Goal: Task Accomplishment & Management: Use online tool/utility

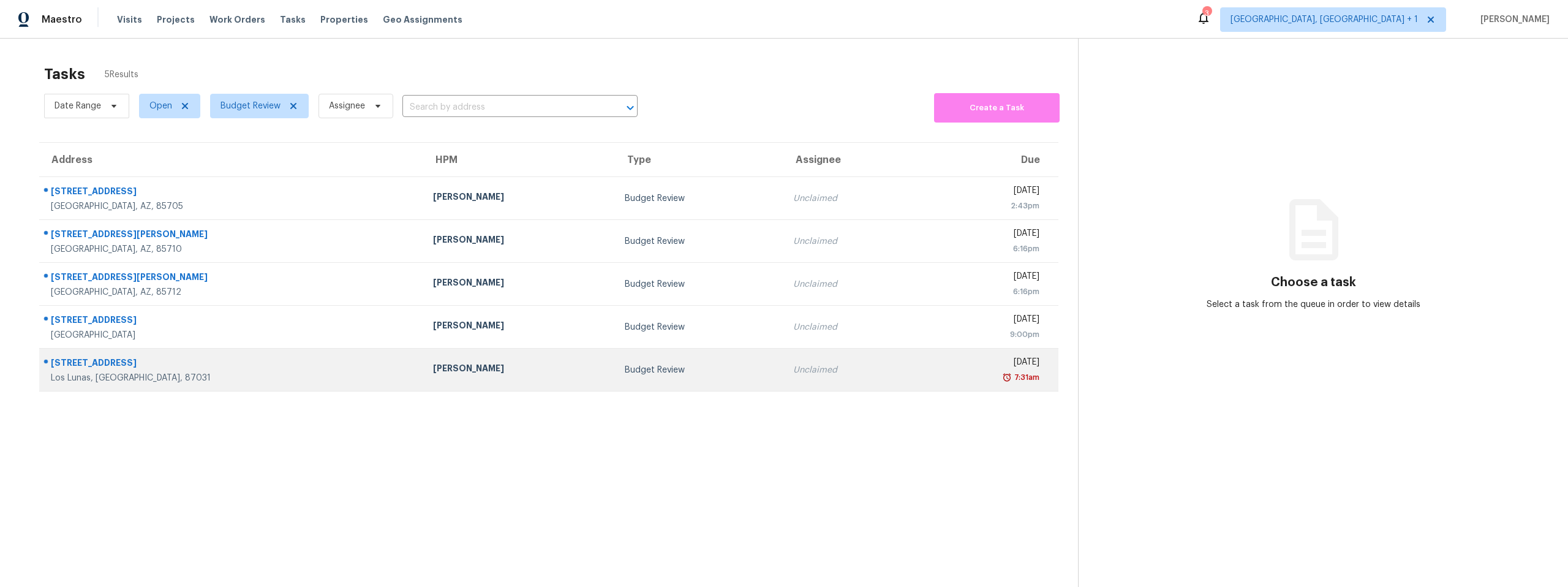
click at [928, 365] on div "Tue, Aug 26th 2025" at bounding box center [983, 363] width 111 height 16
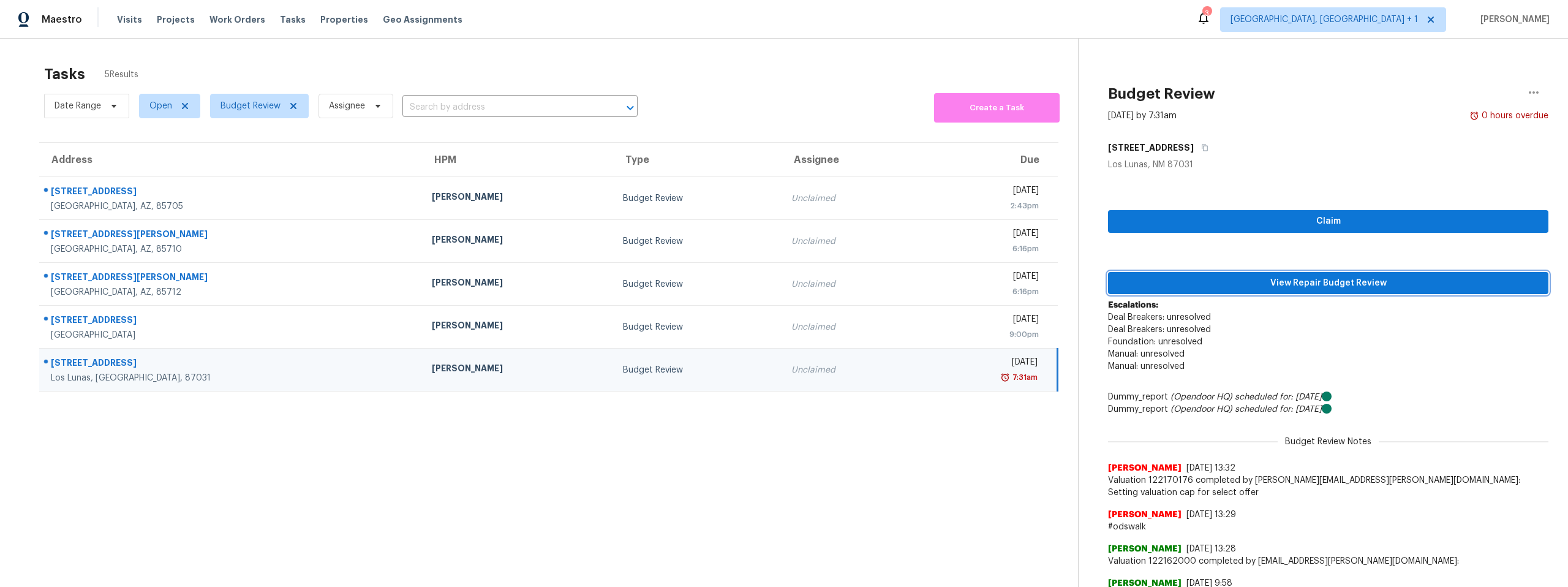
click at [1245, 276] on span "View Repair Budget Review" at bounding box center [1328, 283] width 421 height 16
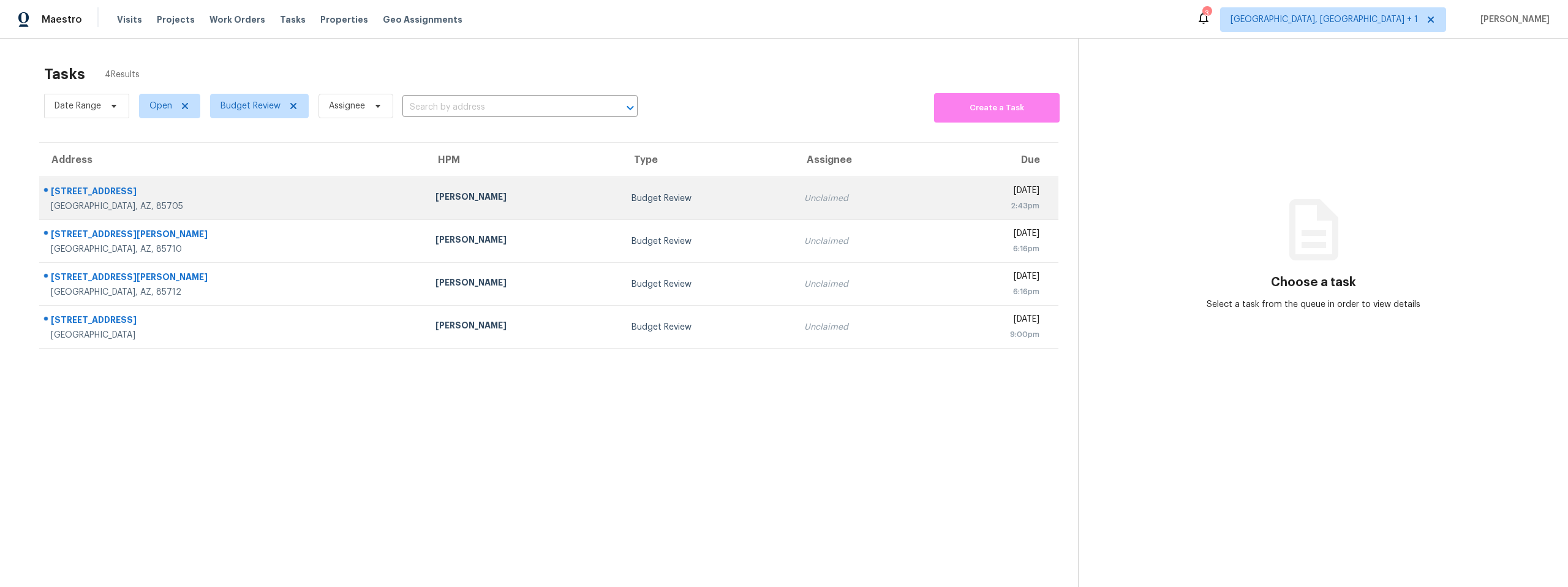
click at [184, 190] on div "[STREET_ADDRESS]" at bounding box center [233, 193] width 365 height 16
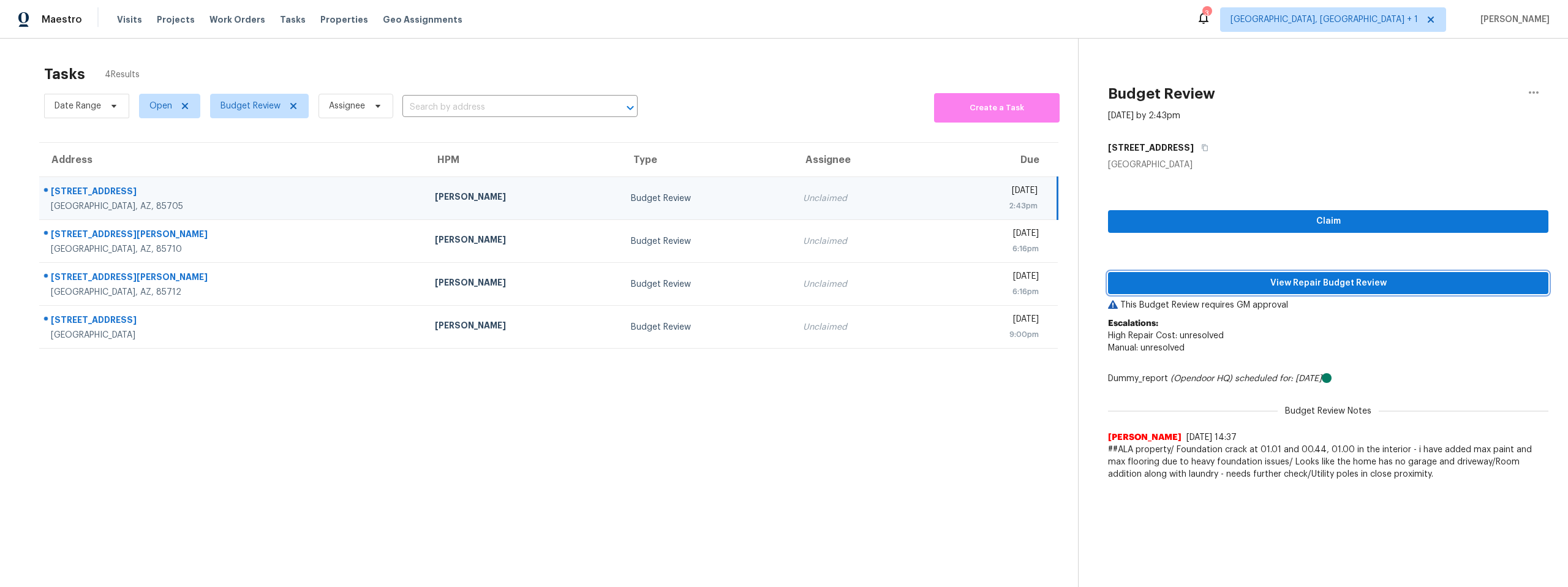
click at [1341, 280] on span "View Repair Budget Review" at bounding box center [1328, 283] width 421 height 16
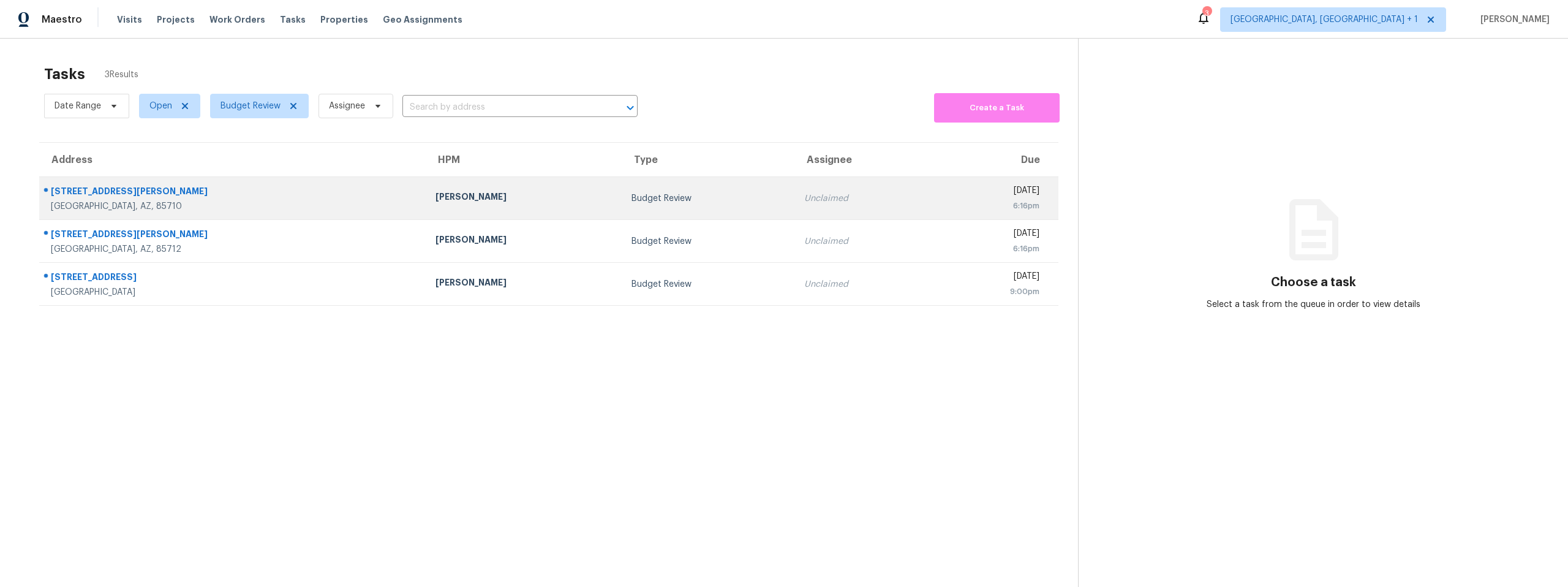
click at [117, 191] on div "[STREET_ADDRESS][PERSON_NAME]" at bounding box center [233, 193] width 365 height 16
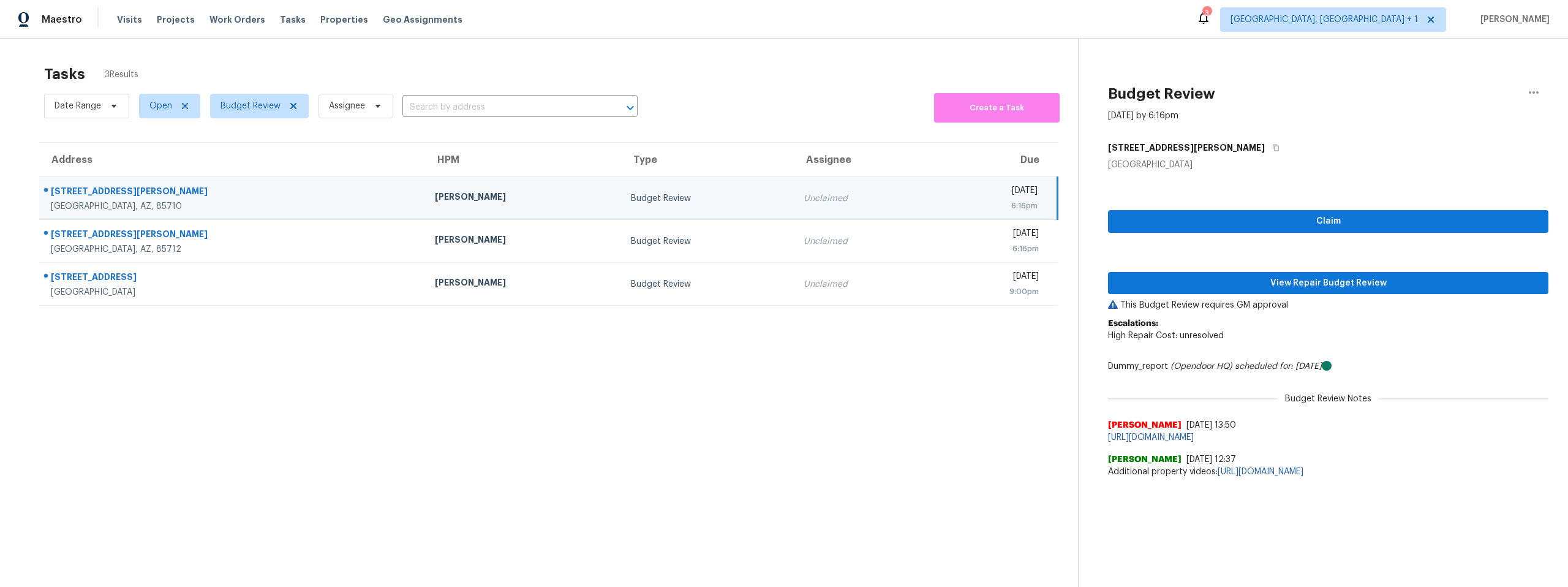
click at [1089, 16] on div "Maestro Visits Projects Work Orders Tasks Properties Geo Assignments 3 Albuquer…" at bounding box center [784, 19] width 1568 height 39
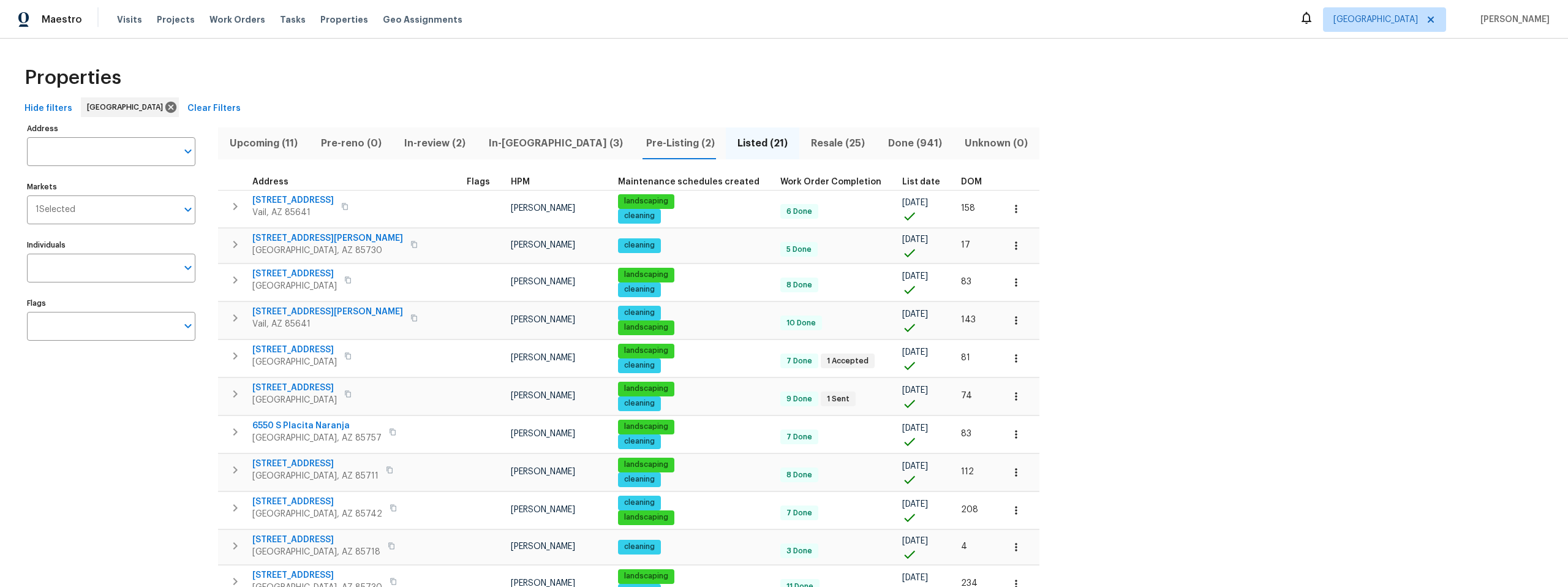
scroll to position [452, 0]
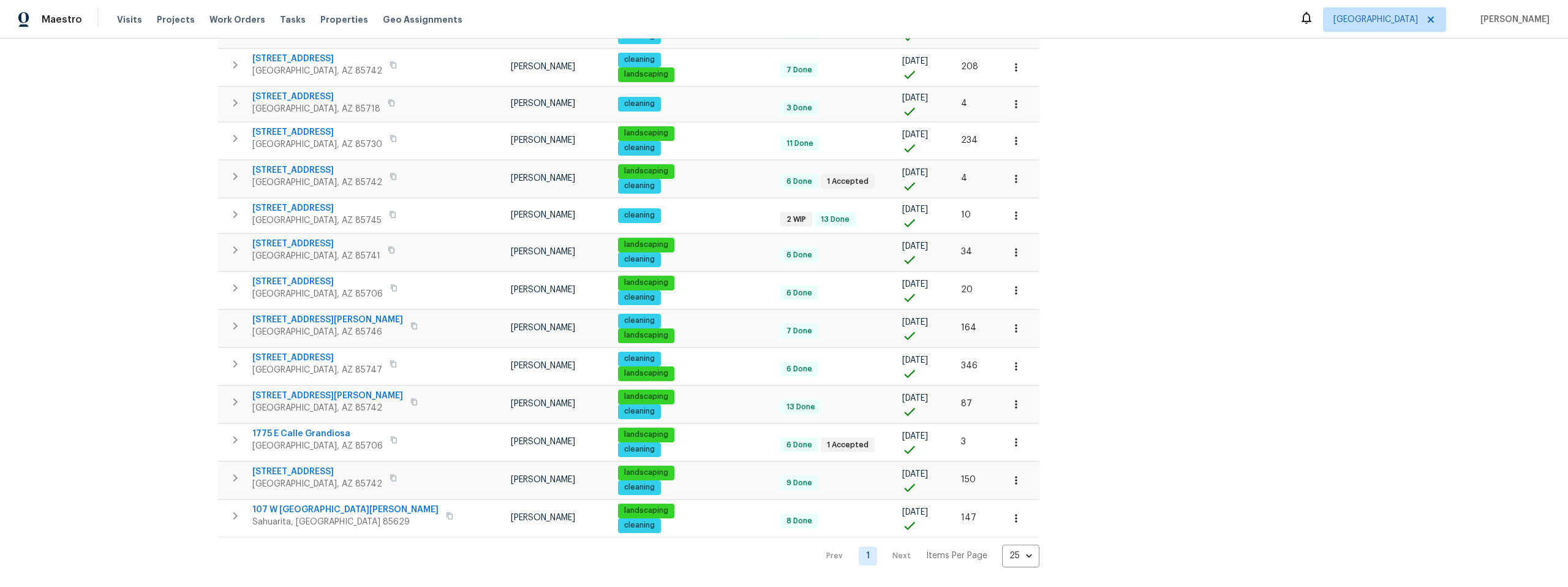
drag, startPoint x: 1074, startPoint y: 96, endPoint x: 1063, endPoint y: 99, distance: 11.4
click at [1074, 96] on div "Address Address Markets 1 Selected Markets Individuals Individuals Flags Flags …" at bounding box center [784, 122] width 1529 height 890
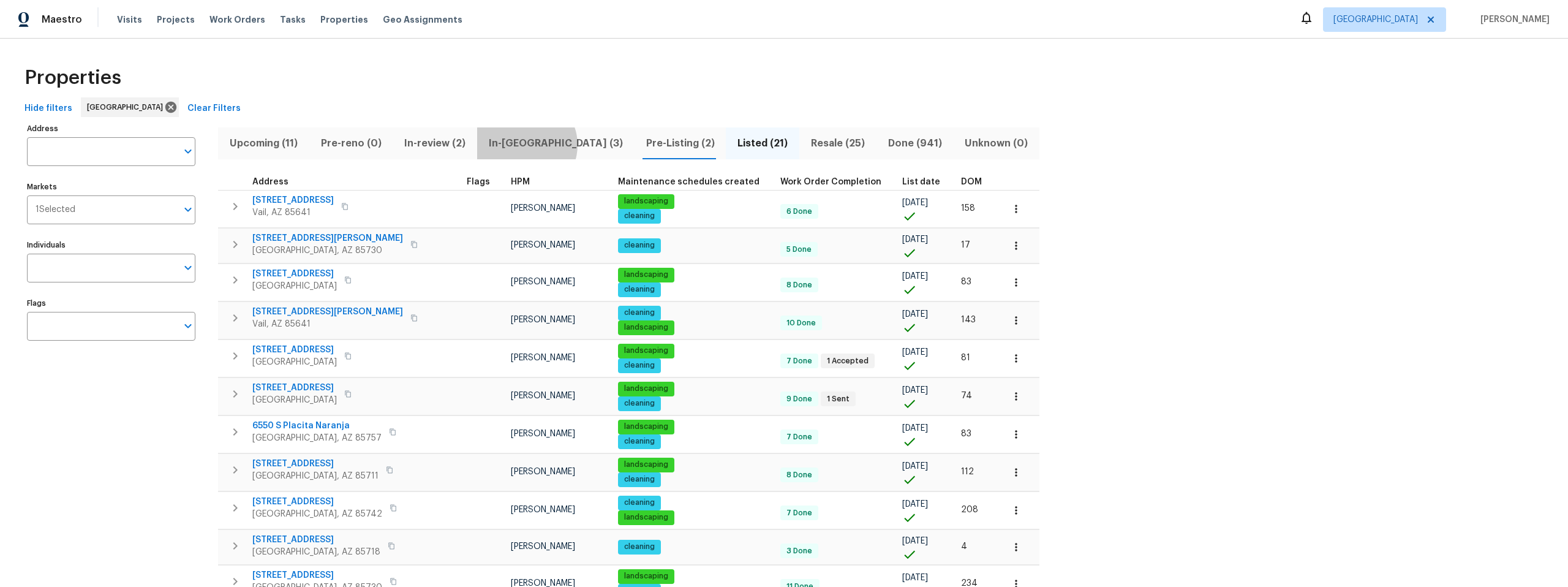
click at [525, 145] on span "In-reno (3)" at bounding box center [555, 143] width 142 height 17
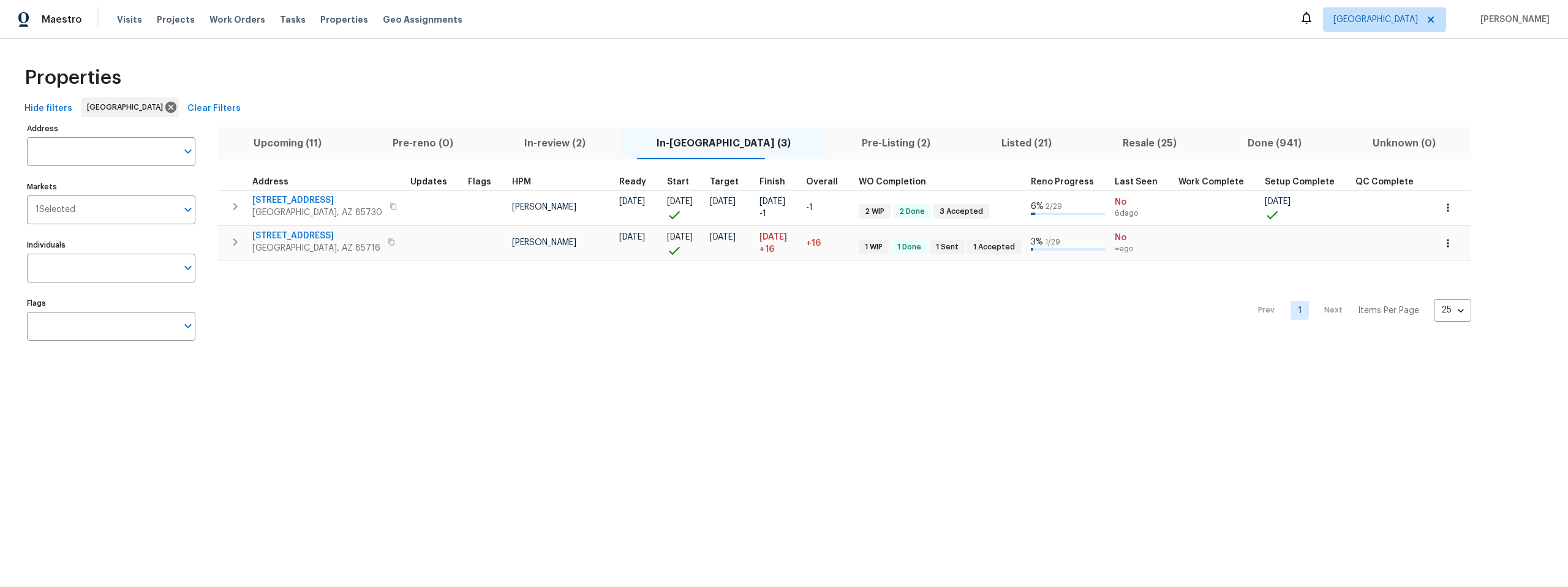
click at [836, 141] on span "Pre-Listing (2)" at bounding box center [895, 143] width 125 height 17
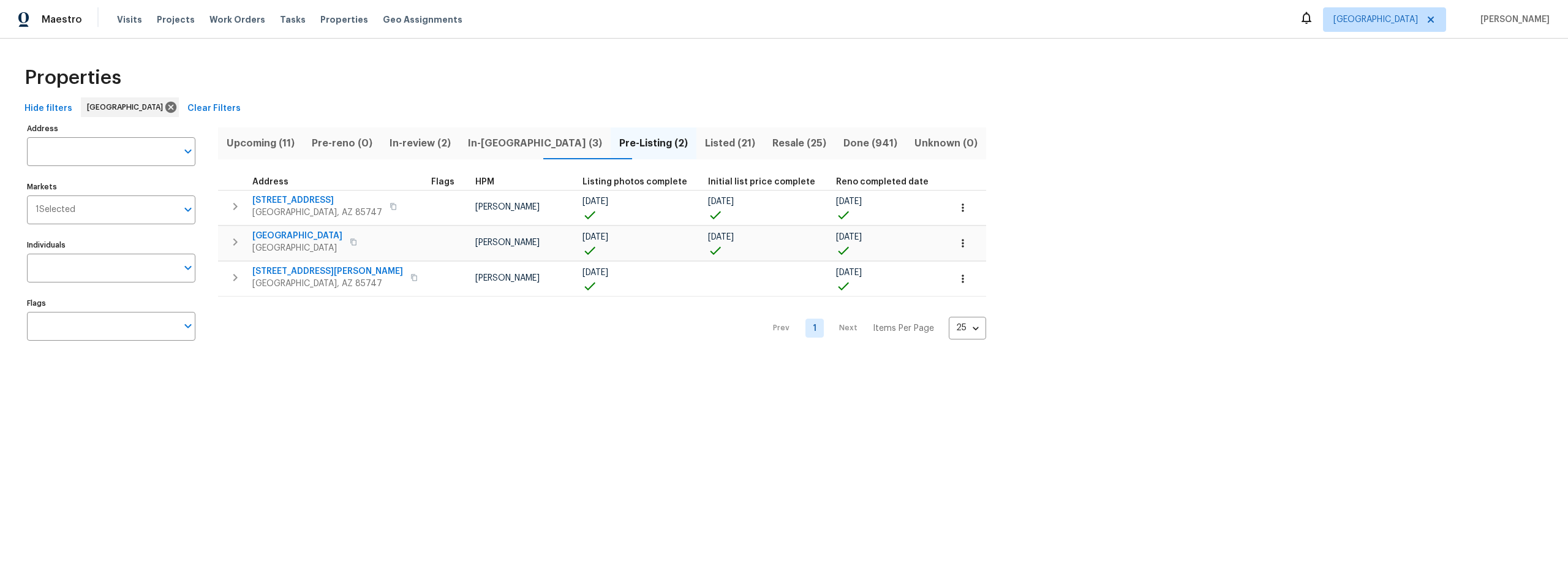
click at [704, 146] on span "Listed (21)" at bounding box center [730, 143] width 53 height 17
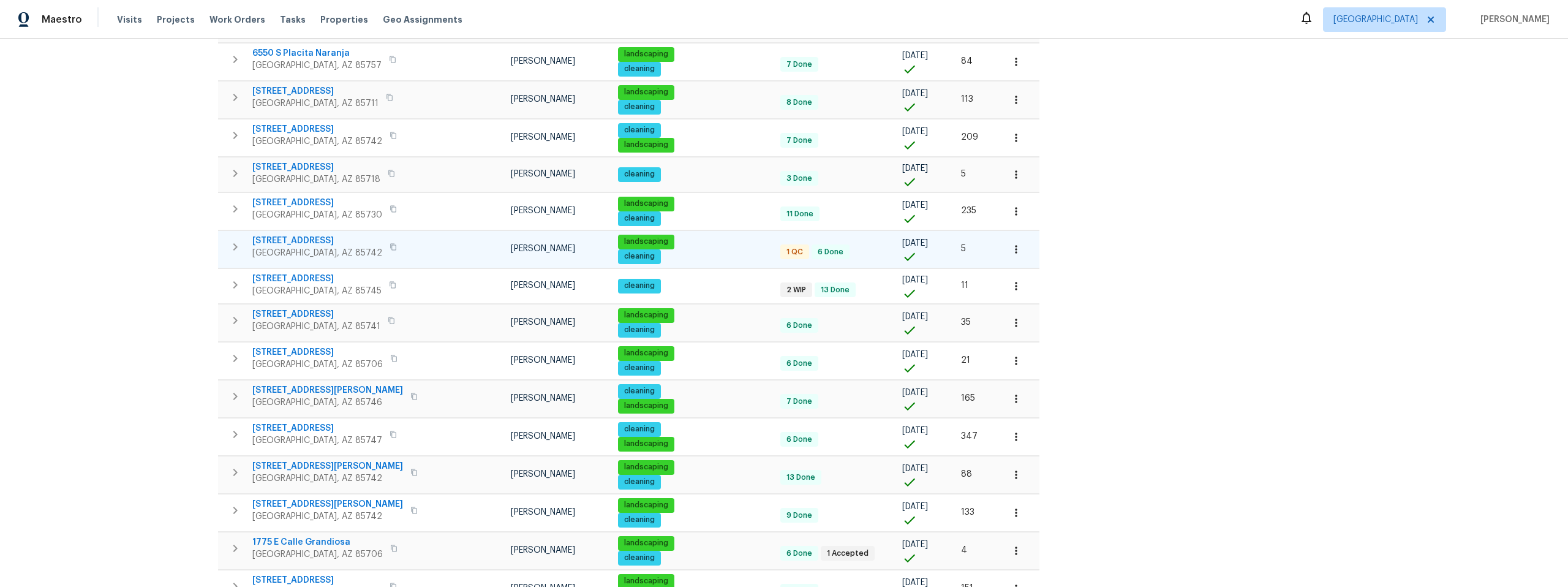
scroll to position [375, 0]
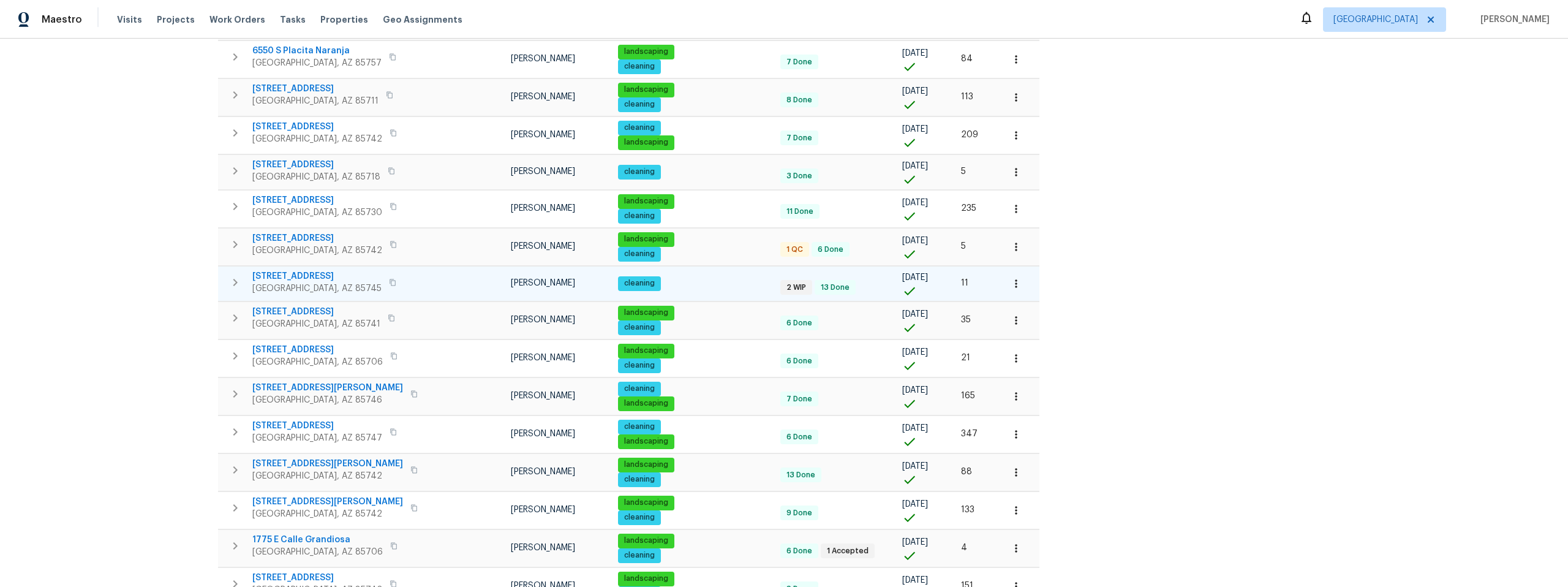
click at [298, 274] on span "350 N Silverbell Rd Apt 8" at bounding box center [317, 276] width 129 height 12
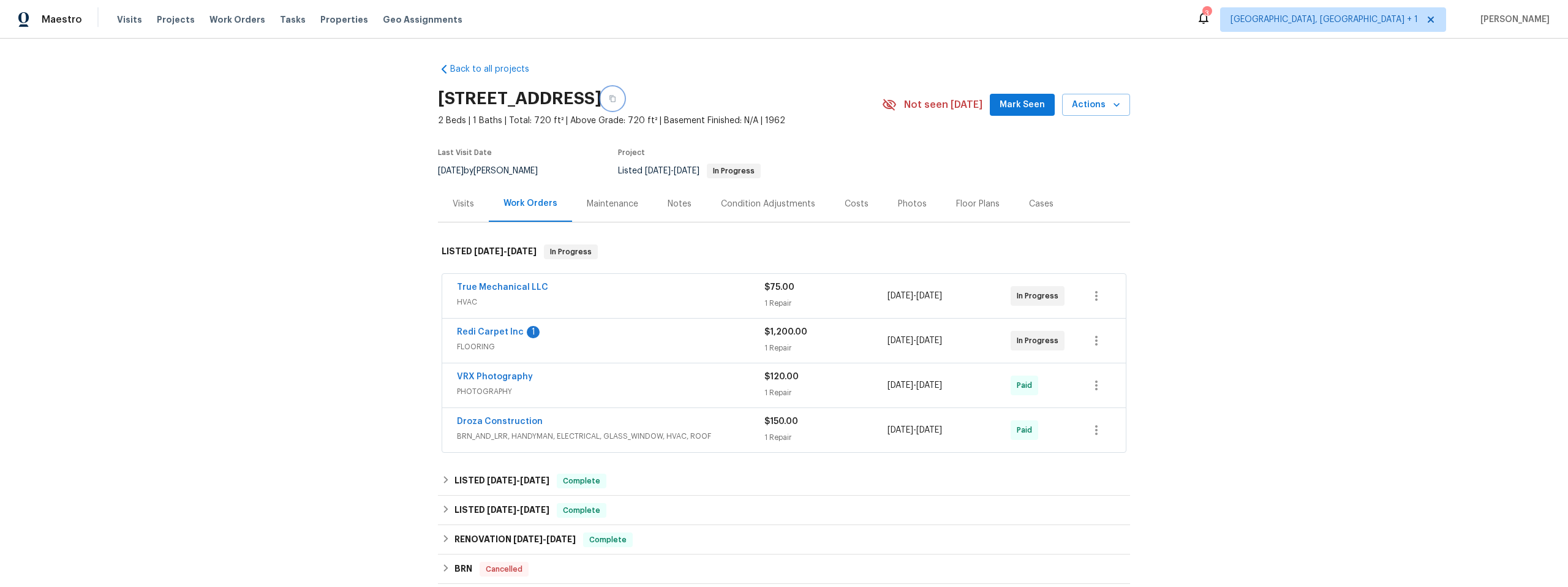
click at [616, 98] on icon "button" at bounding box center [612, 99] width 7 height 7
